Goal: Check status: Check status

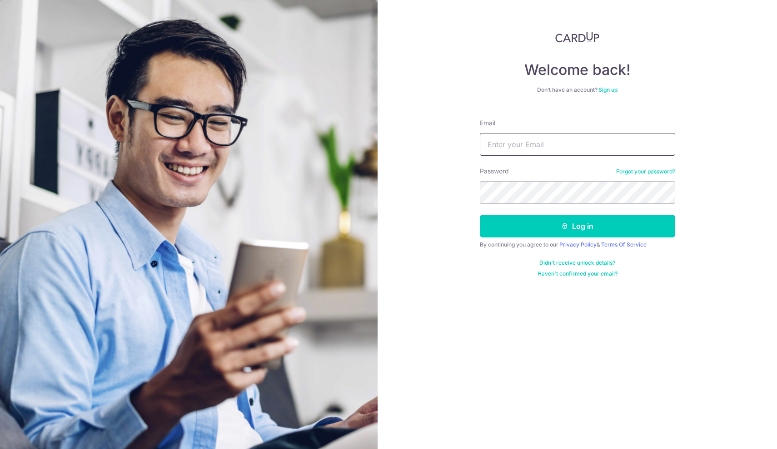
type input "[EMAIL_ADDRESS][DOMAIN_NAME]"
click at [577, 226] on button "Log in" at bounding box center [577, 226] width 195 height 23
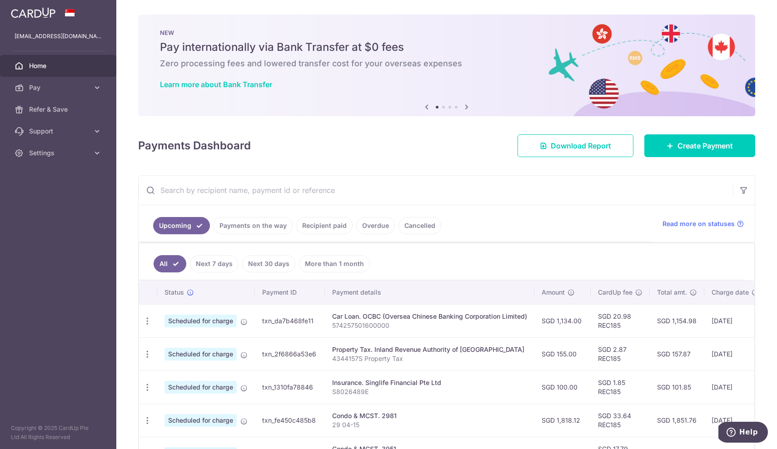
click at [250, 233] on link "Payments on the way" at bounding box center [252, 225] width 79 height 17
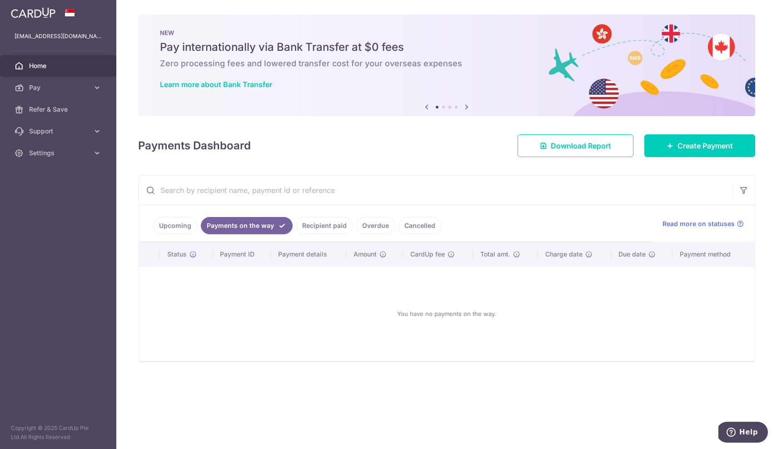
click at [328, 224] on link "Recipient paid" at bounding box center [324, 225] width 56 height 17
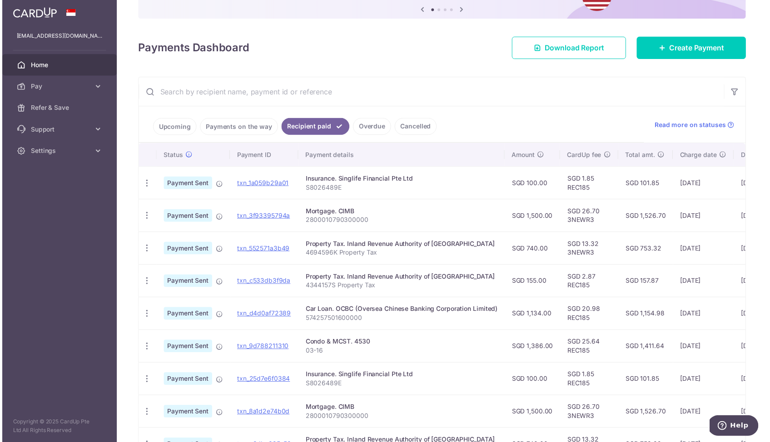
scroll to position [103, 0]
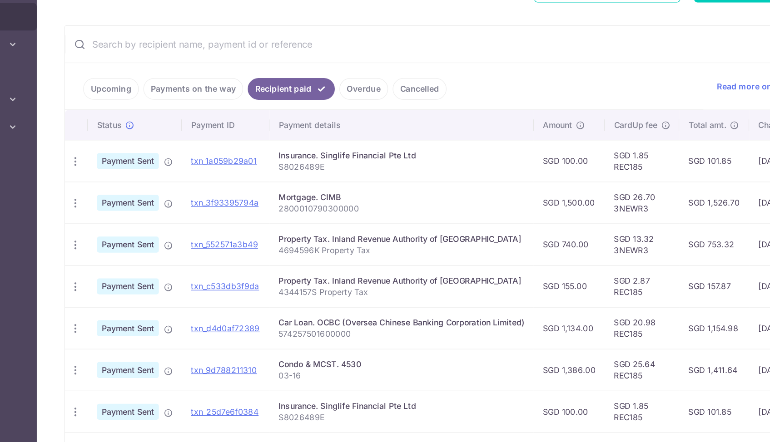
click at [153, 114] on link "Upcoming" at bounding box center [175, 122] width 44 height 17
